Goal: Obtain resource: Download file/media

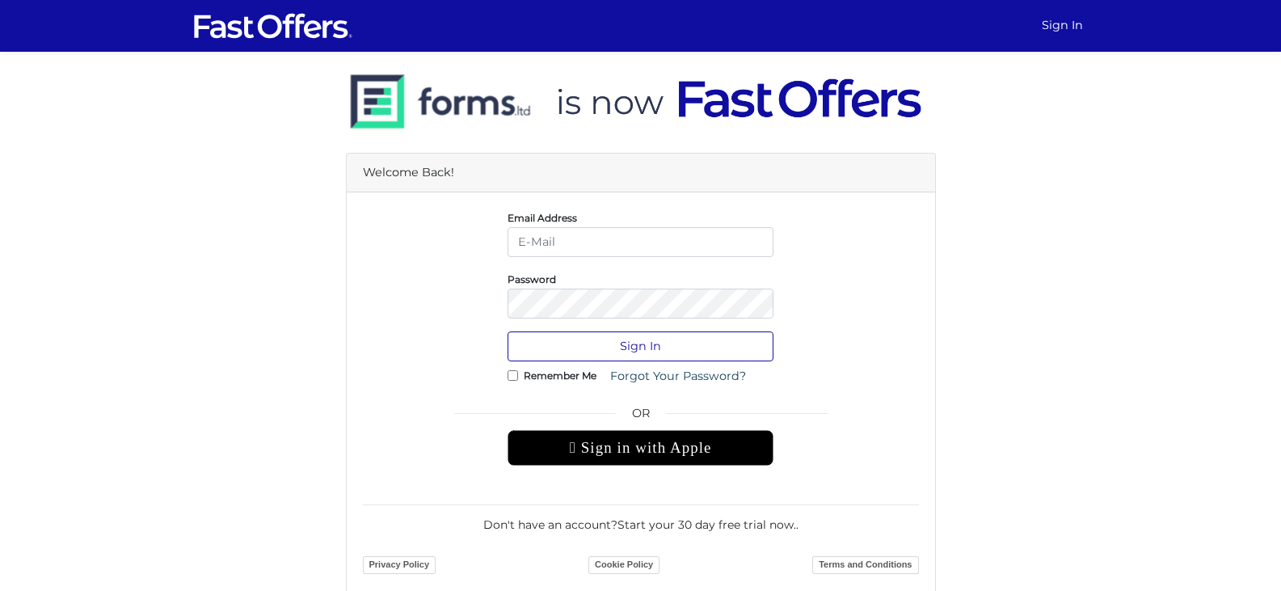
type input "moe.sheraz12@gmail.com"
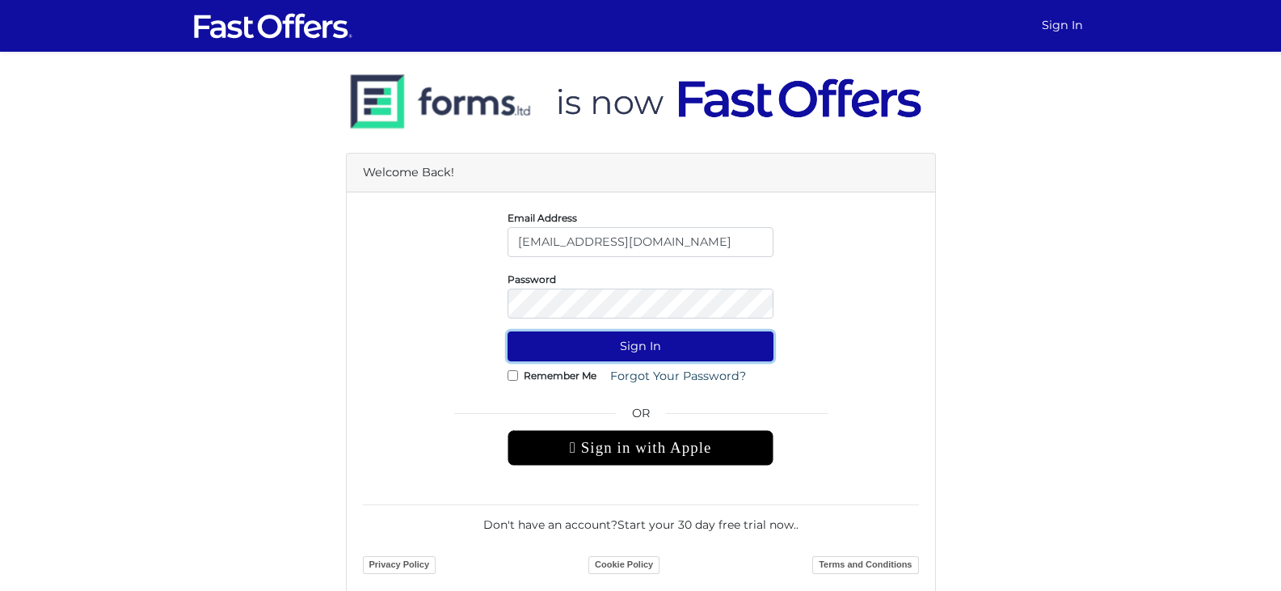
click at [659, 356] on button "Sign In" at bounding box center [640, 346] width 266 height 30
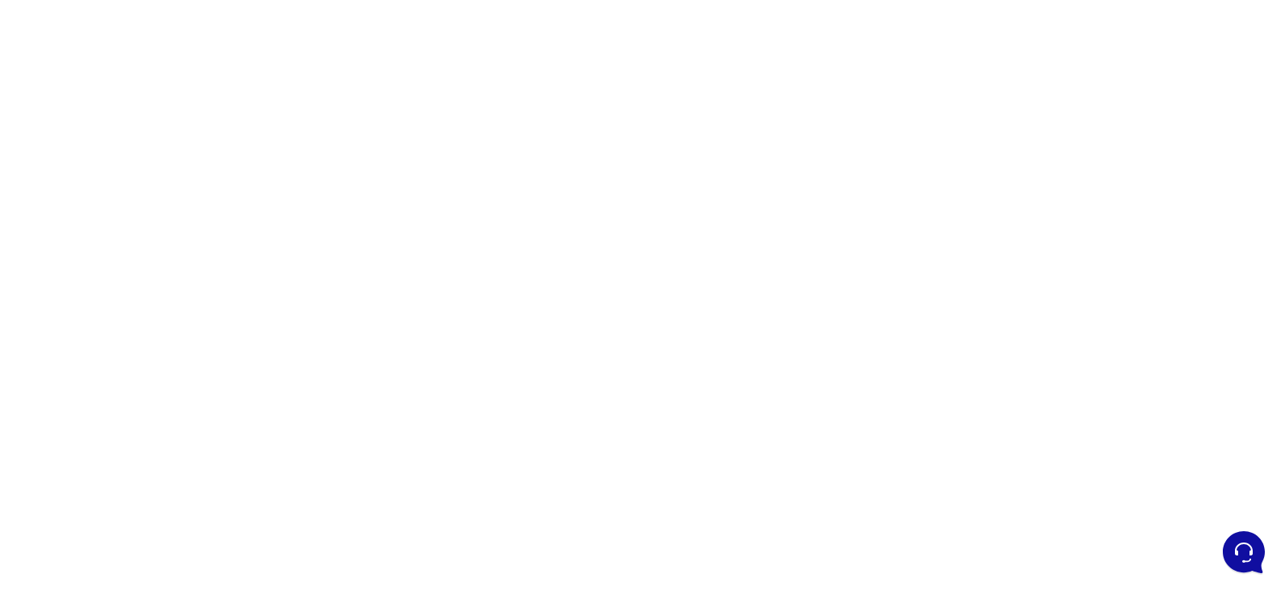
scroll to position [162, 0]
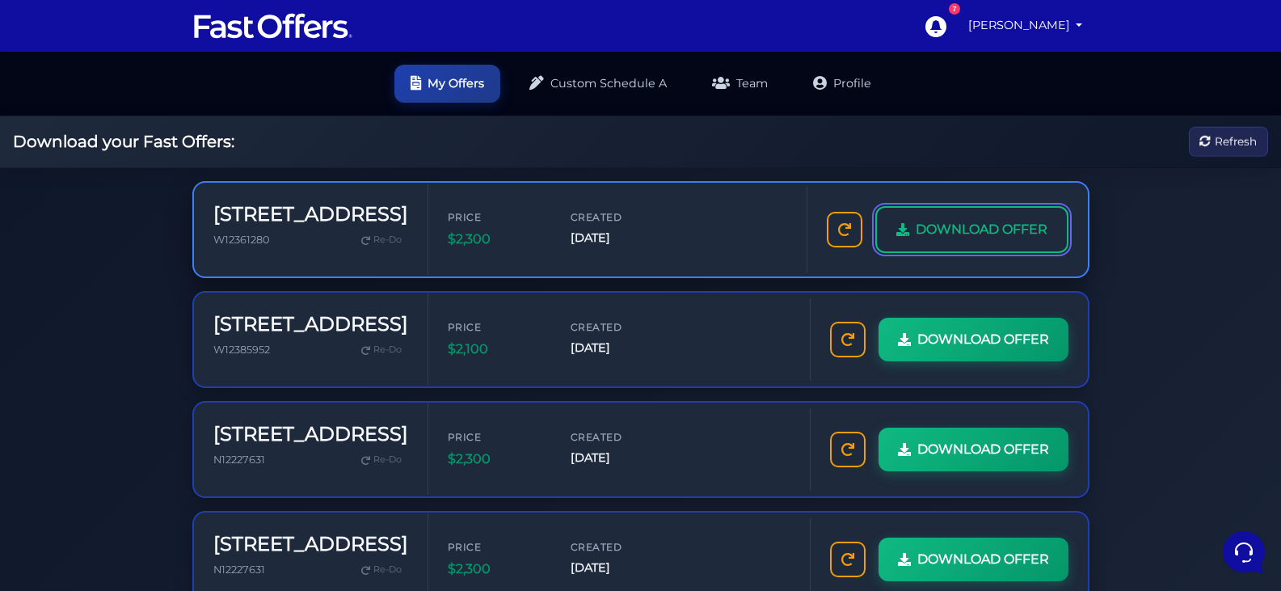
click at [958, 230] on span "DOWNLOAD OFFER" at bounding box center [981, 229] width 132 height 21
